Goal: Find specific page/section: Find specific page/section

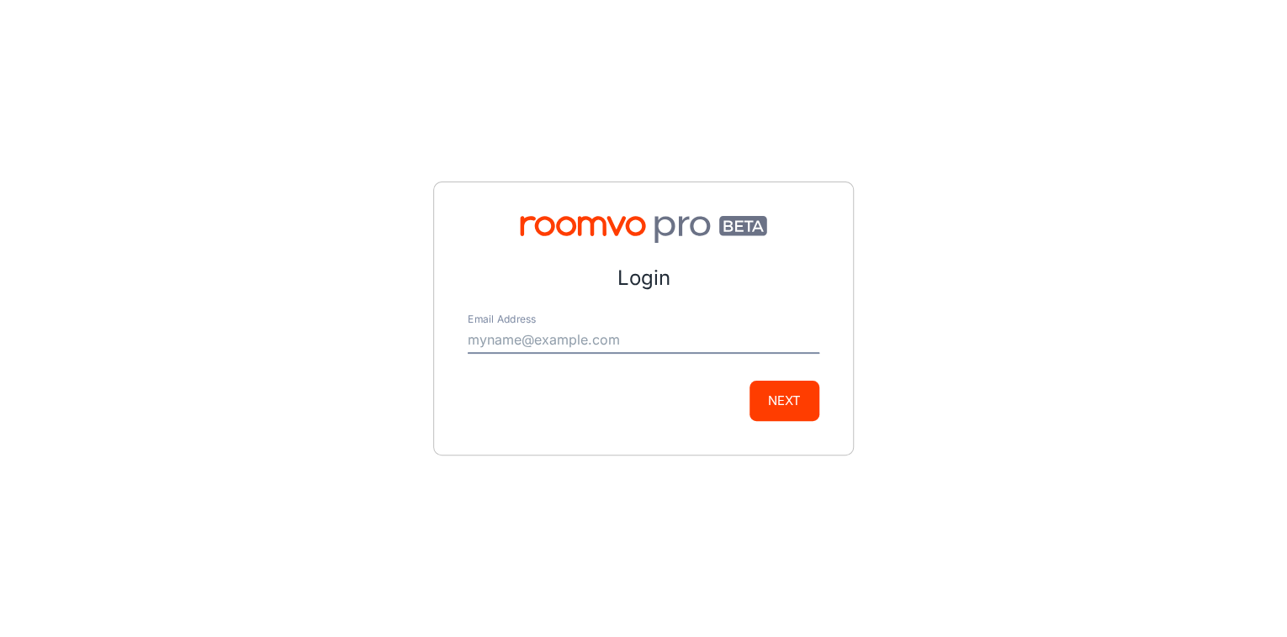
click at [669, 341] on input "Email Address" at bounding box center [643, 340] width 351 height 27
type input "[EMAIL_ADDRESS][DOMAIN_NAME]"
click at [790, 398] on button "Next" at bounding box center [784, 401] width 70 height 40
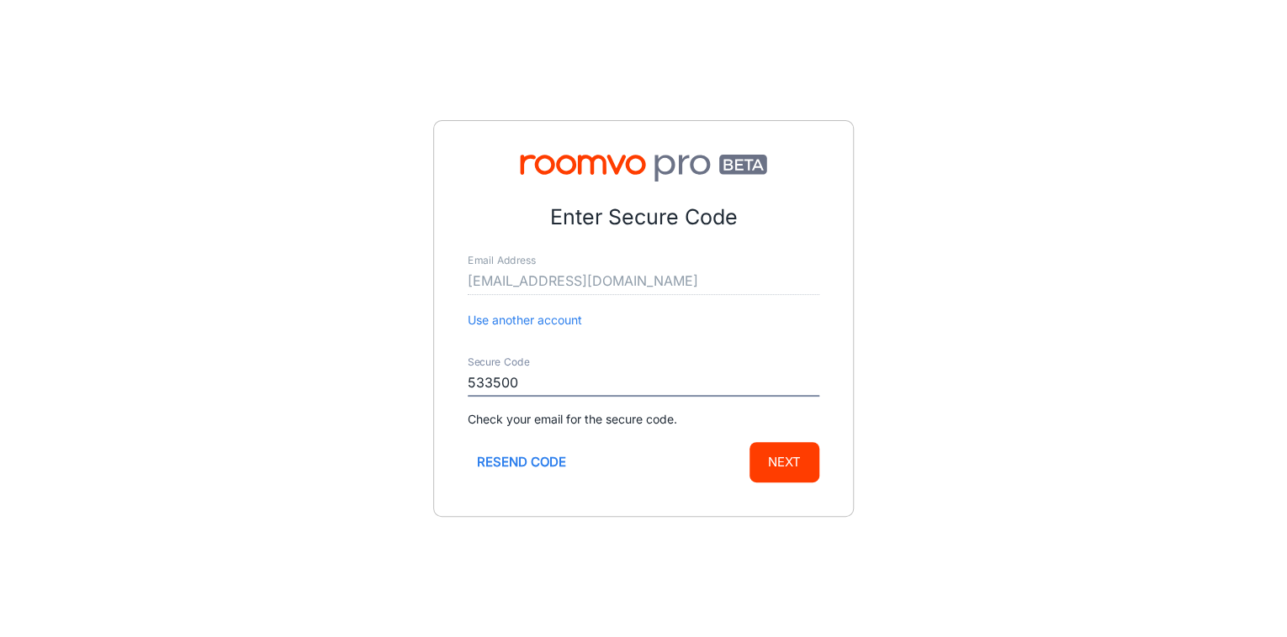
type input "533500"
click at [774, 464] on button "Next" at bounding box center [784, 462] width 70 height 40
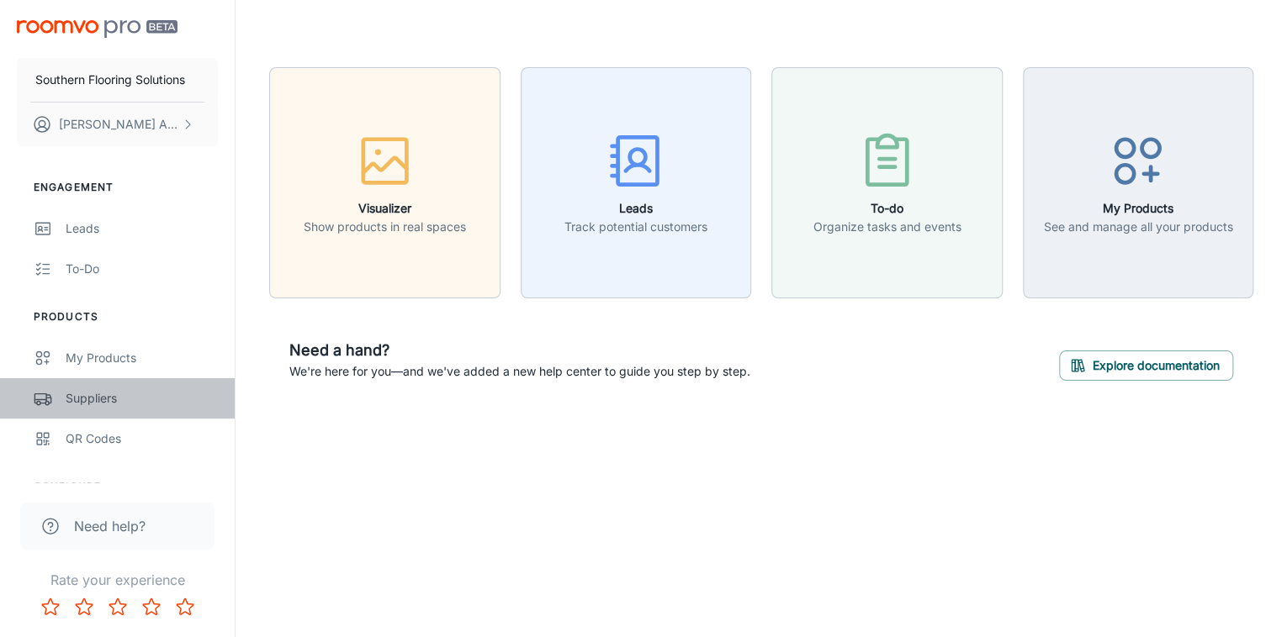
click at [98, 388] on link "Suppliers" at bounding box center [117, 398] width 235 height 40
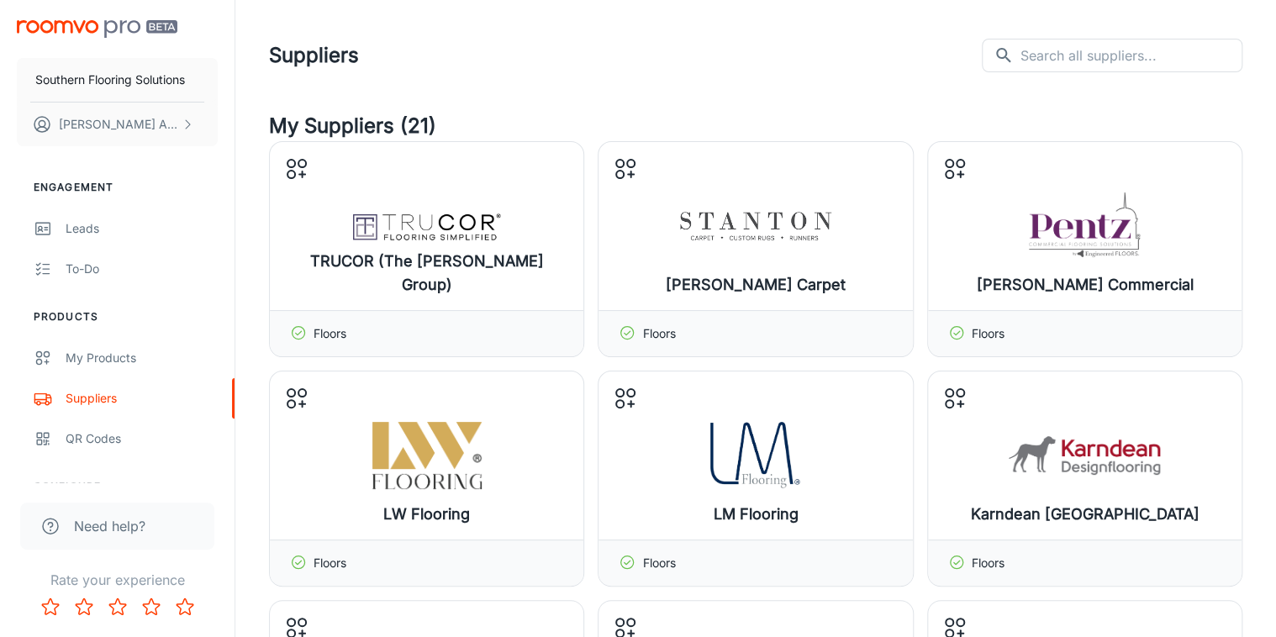
drag, startPoint x: 1123, startPoint y: 57, endPoint x: 976, endPoint y: 101, distance: 153.5
click at [976, 101] on header "Suppliers ​ ​" at bounding box center [756, 55] width 1014 height 111
click at [1097, 61] on input "text" at bounding box center [1132, 56] width 222 height 34
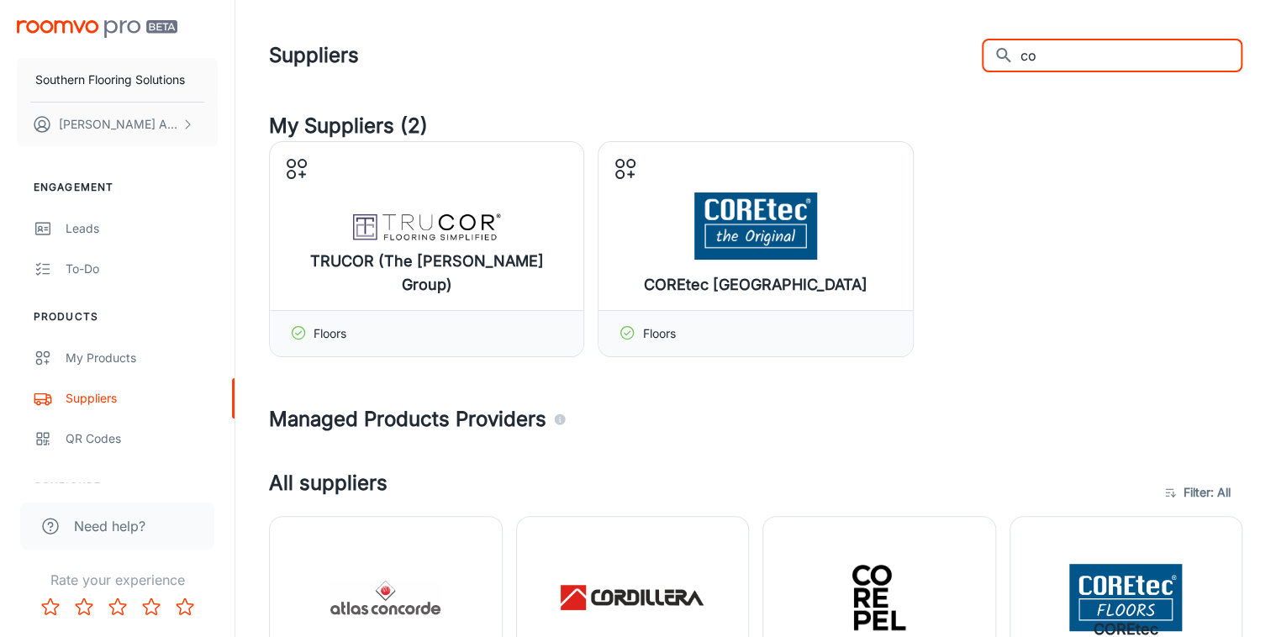
type input "c"
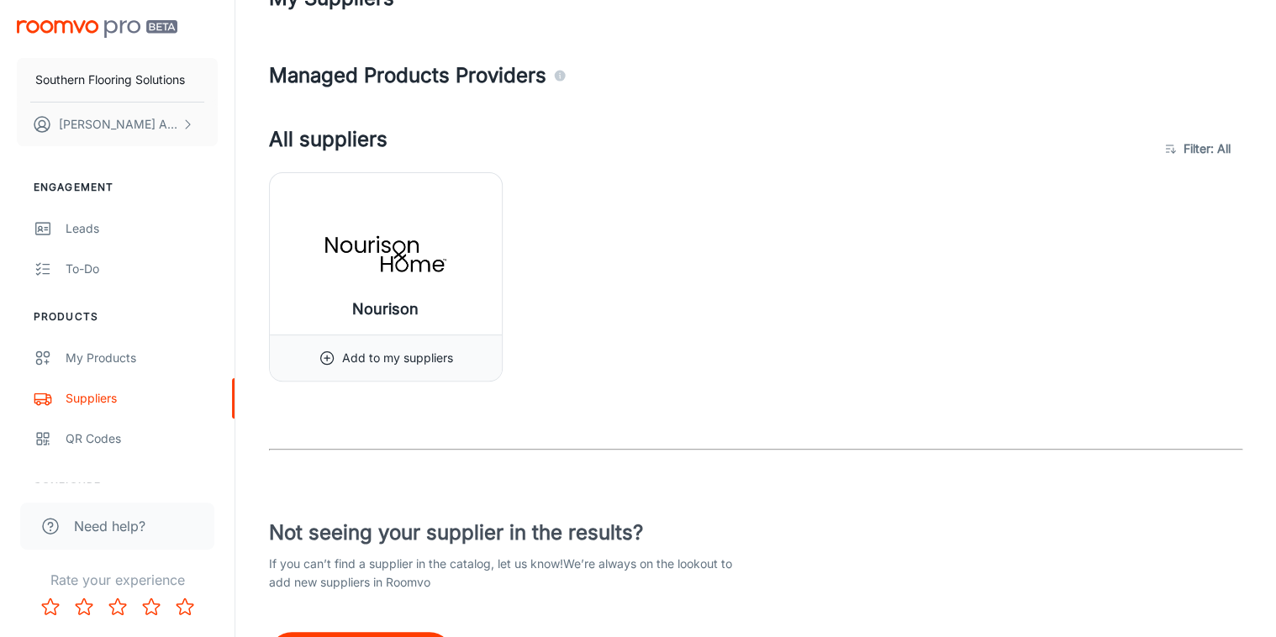
scroll to position [114, 0]
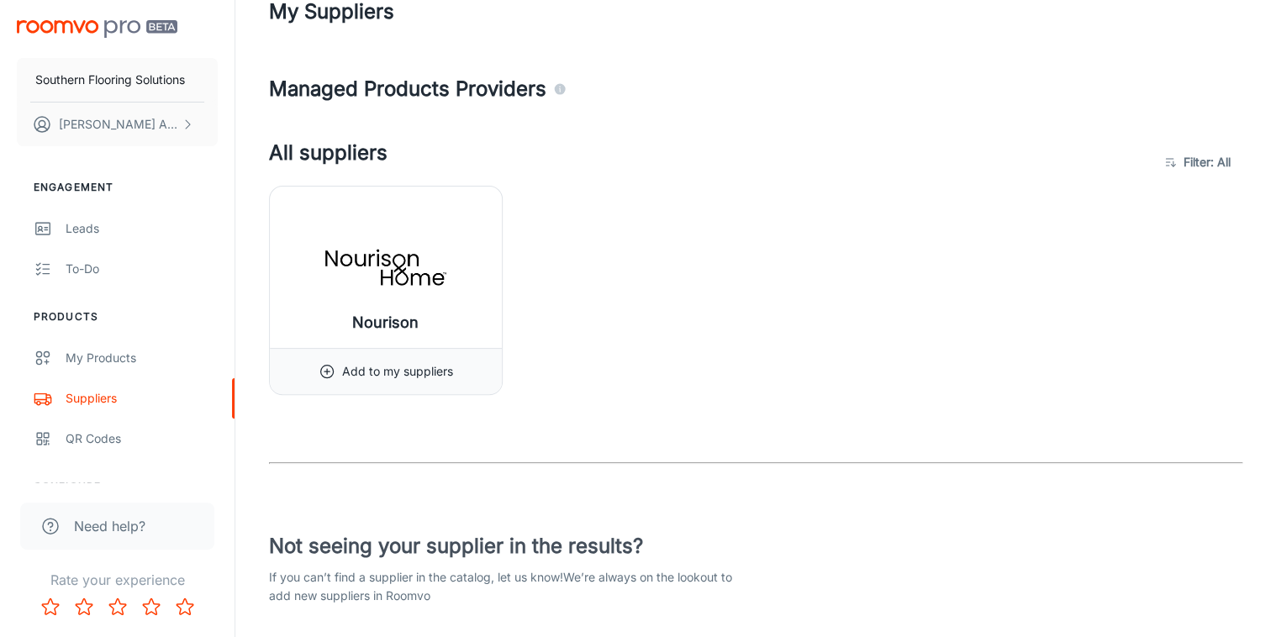
type input "nour"
